Goal: Task Accomplishment & Management: Manage account settings

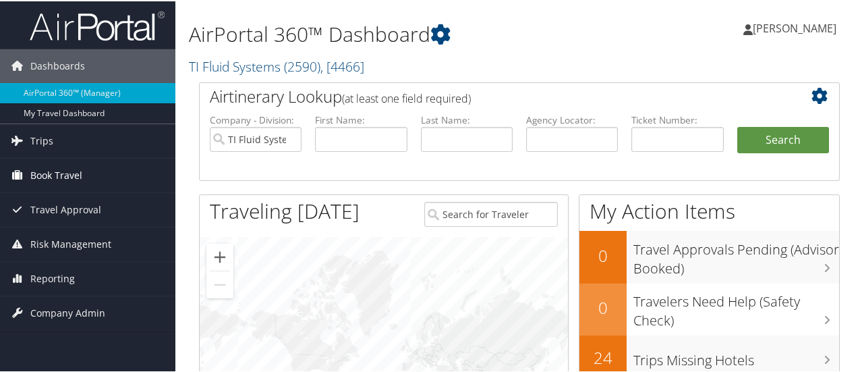
click at [57, 172] on span "Book Travel" at bounding box center [56, 174] width 52 height 34
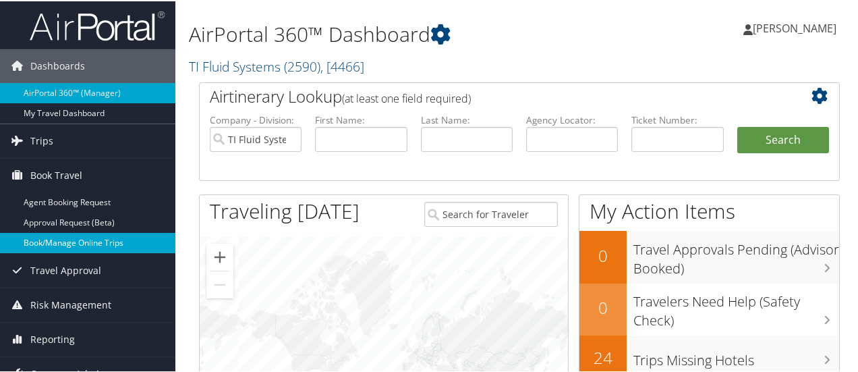
click at [67, 240] on link "Book/Manage Online Trips" at bounding box center [87, 241] width 175 height 20
click at [788, 28] on span "[PERSON_NAME]" at bounding box center [795, 27] width 84 height 15
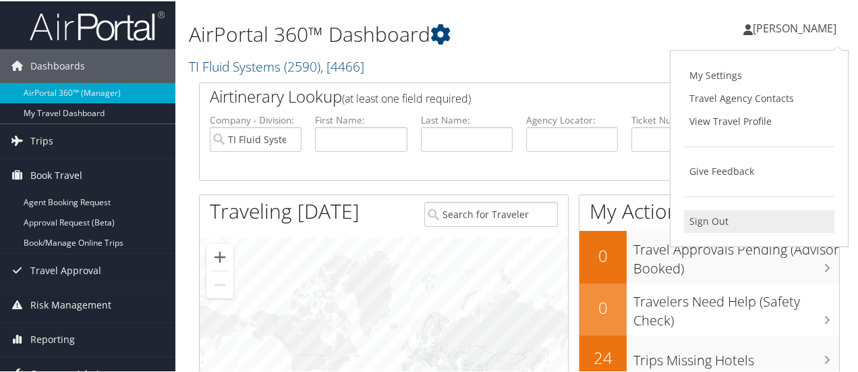
click at [707, 223] on link "Sign Out" at bounding box center [759, 220] width 151 height 23
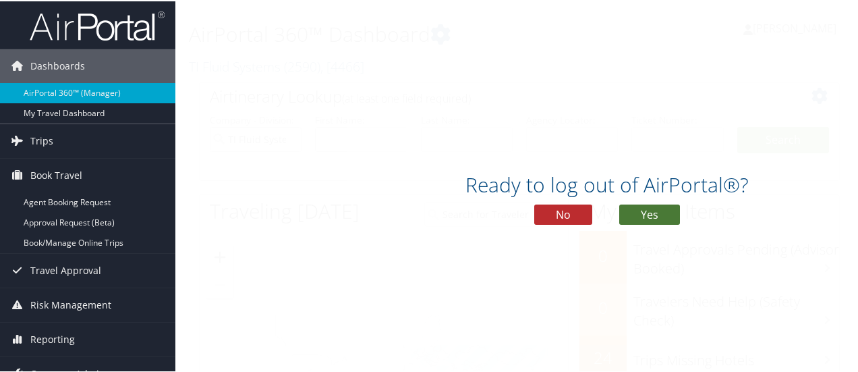
click at [647, 214] on button "Yes" at bounding box center [650, 213] width 61 height 20
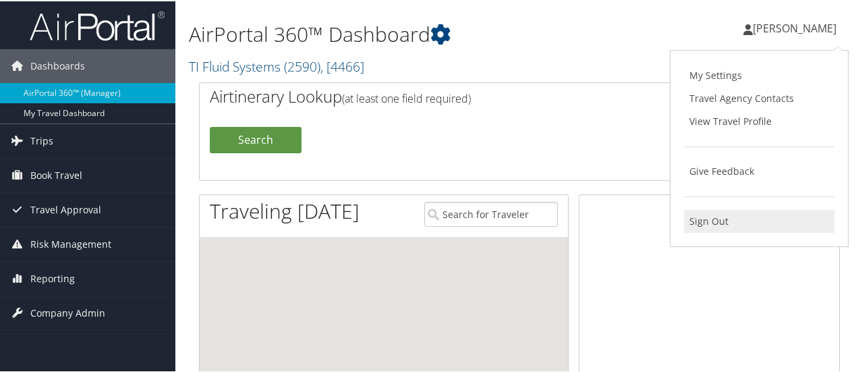
click at [707, 221] on link "Sign Out" at bounding box center [759, 220] width 151 height 23
